Goal: Transaction & Acquisition: Download file/media

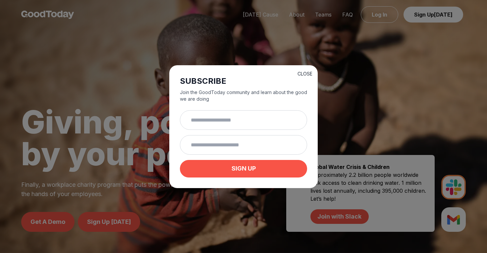
click at [308, 72] on button "CLOSE" at bounding box center [305, 74] width 15 height 7
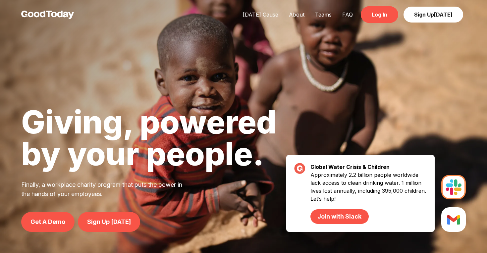
click at [380, 12] on link "Log In" at bounding box center [379, 14] width 37 height 17
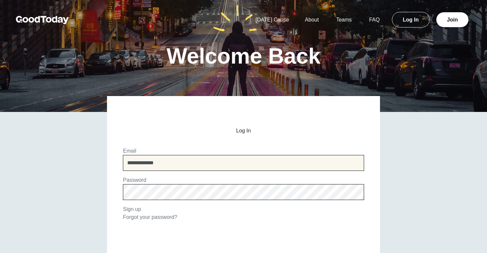
type input "**********"
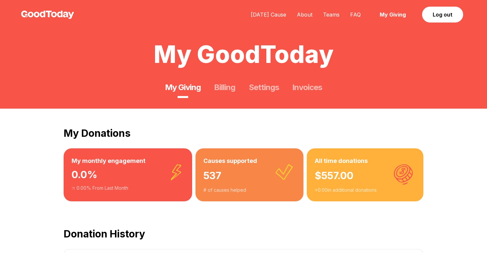
click at [391, 12] on link "My Giving" at bounding box center [393, 14] width 48 height 17
click at [305, 84] on link "Invoices" at bounding box center [307, 87] width 30 height 11
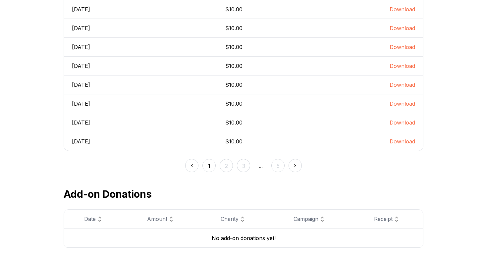
scroll to position [209, 0]
click at [228, 162] on button "2" at bounding box center [226, 164] width 13 height 13
click at [244, 164] on button "3" at bounding box center [243, 164] width 13 height 13
click at [206, 165] on button "1" at bounding box center [208, 164] width 13 height 13
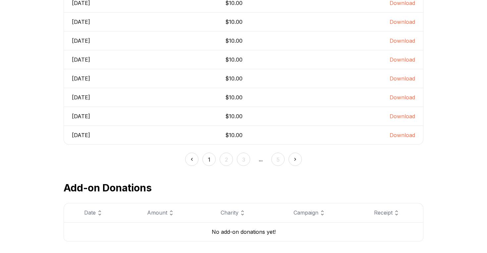
scroll to position [215, 0]
click at [404, 115] on link "Download" at bounding box center [403, 116] width 26 height 7
click at [401, 94] on link "Download" at bounding box center [403, 97] width 26 height 7
click at [405, 79] on link "Download" at bounding box center [403, 78] width 26 height 7
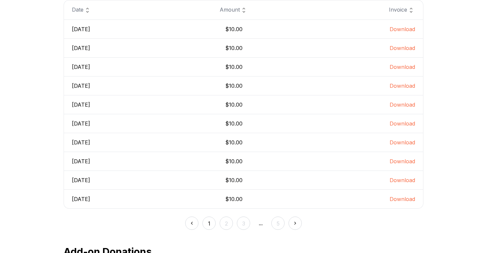
scroll to position [141, 0]
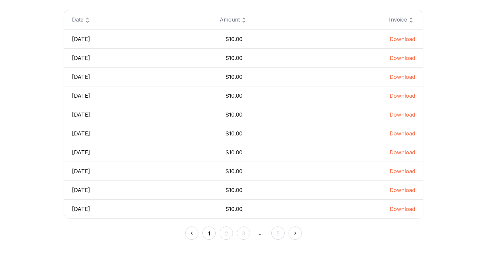
click at [402, 133] on link "Download" at bounding box center [403, 133] width 26 height 7
click at [397, 113] on link "Download" at bounding box center [403, 114] width 26 height 7
click at [405, 95] on link "Download" at bounding box center [403, 95] width 26 height 7
click at [403, 77] on link "Download" at bounding box center [403, 77] width 26 height 7
click at [404, 59] on link "Download" at bounding box center [403, 58] width 26 height 7
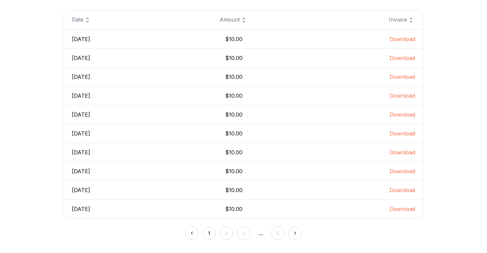
click at [402, 39] on link "Download" at bounding box center [403, 39] width 26 height 7
